Goal: Transaction & Acquisition: Purchase product/service

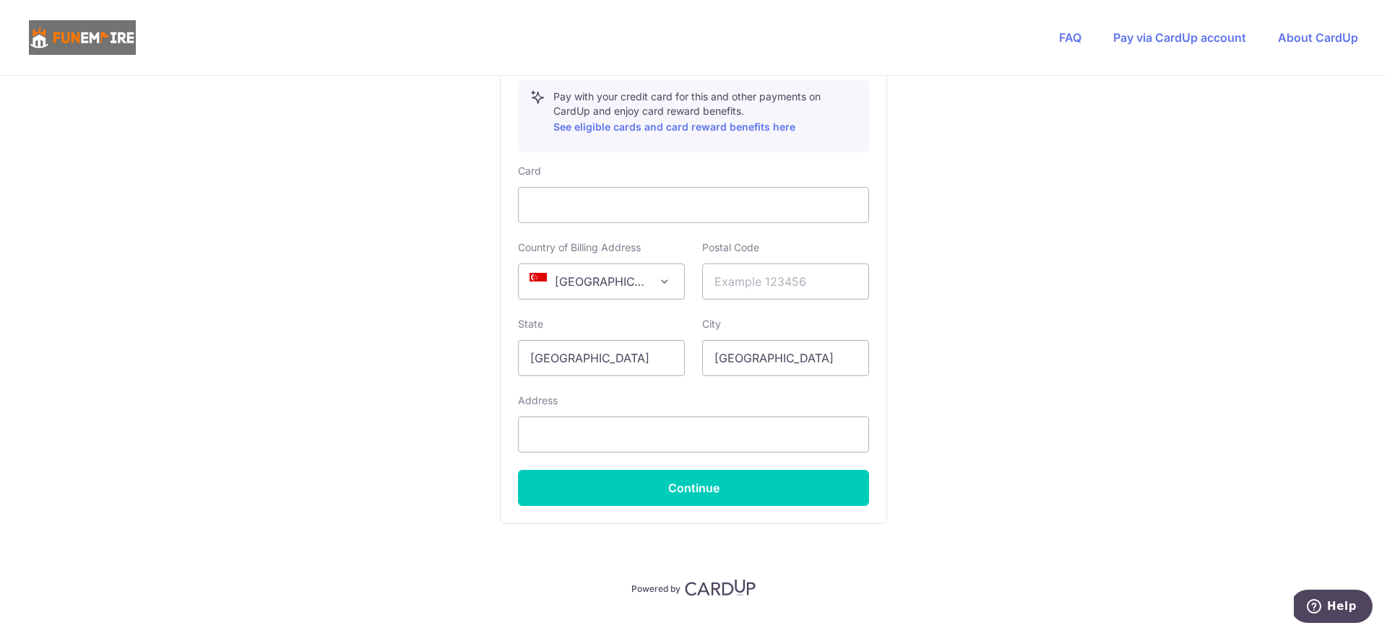
scroll to position [852, 0]
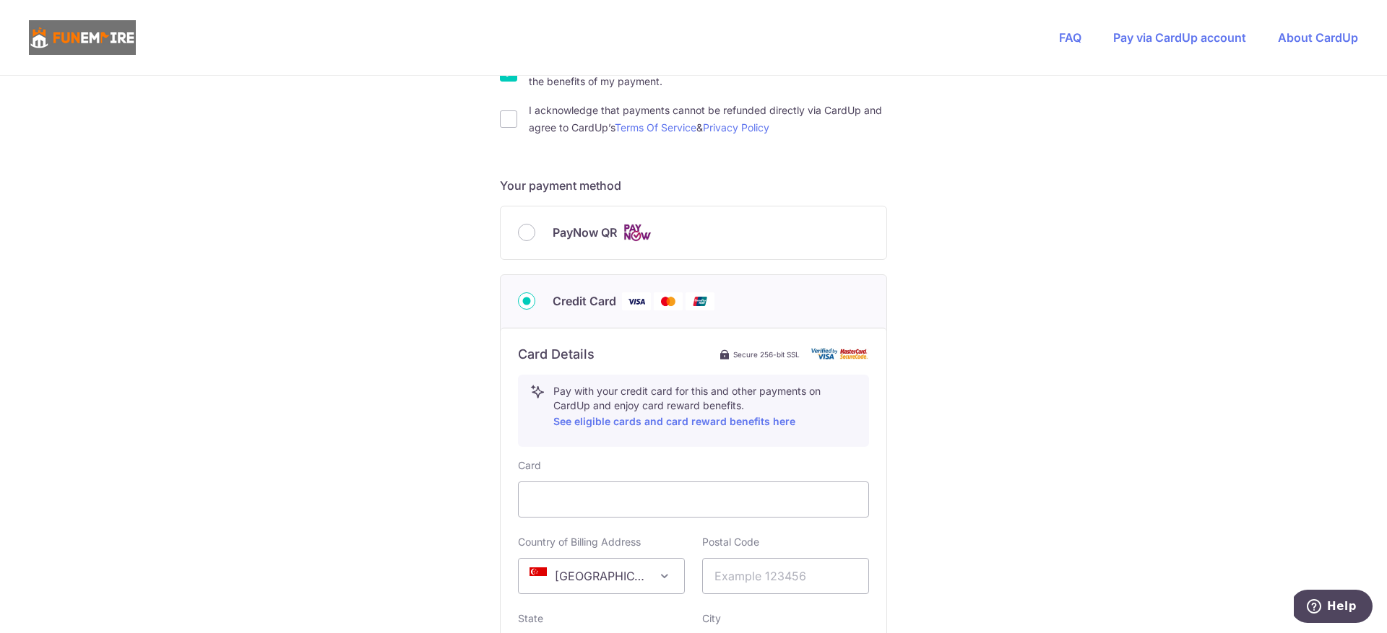
scroll to position [600, 0]
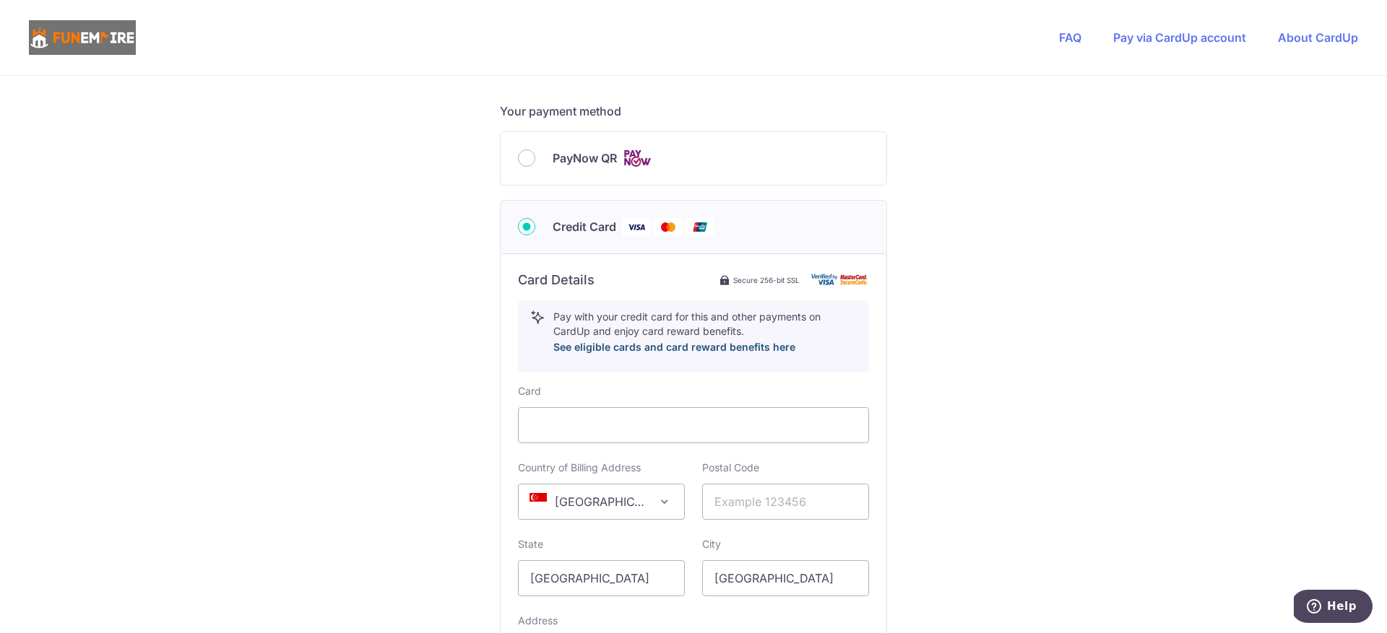
click at [637, 345] on link "See eligible cards and card reward benefits here" at bounding box center [674, 347] width 242 height 12
